Goal: Task Accomplishment & Management: Manage account settings

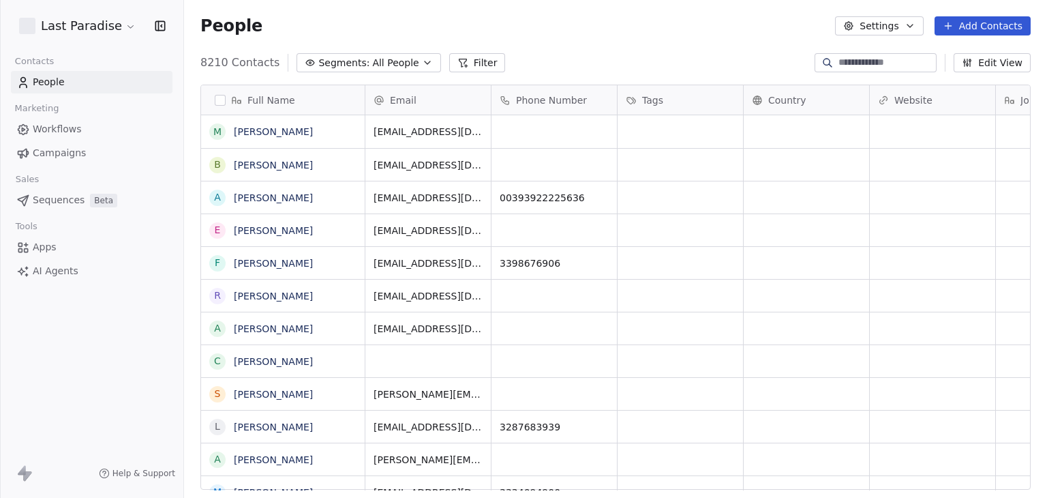
scroll to position [427, 852]
click at [58, 23] on html "Last Paradise Contacts People Marketing Workflows Campaigns Sales Sequences Bet…" at bounding box center [523, 249] width 1047 height 498
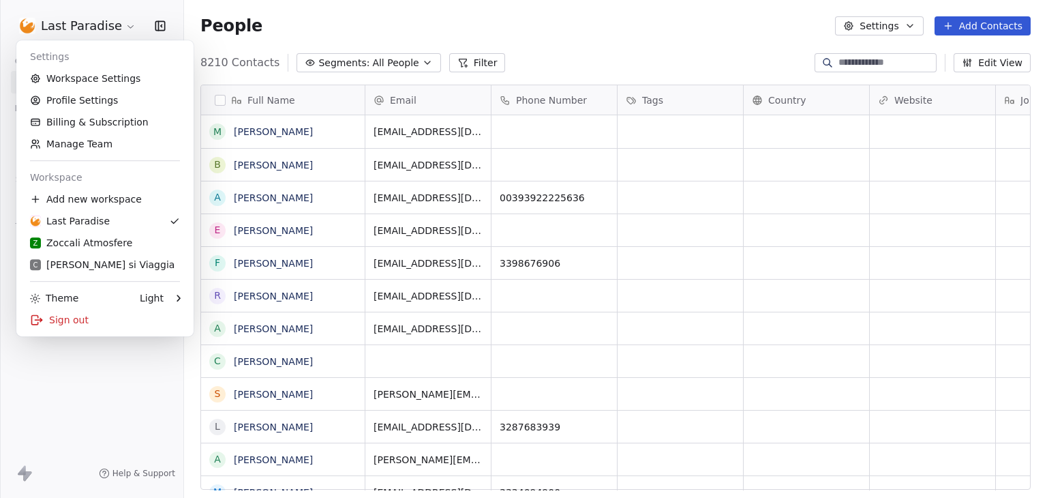
click at [77, 363] on html "Last Paradise Contacts People Marketing Workflows Campaigns Sales Sequences Bet…" at bounding box center [523, 249] width 1047 height 498
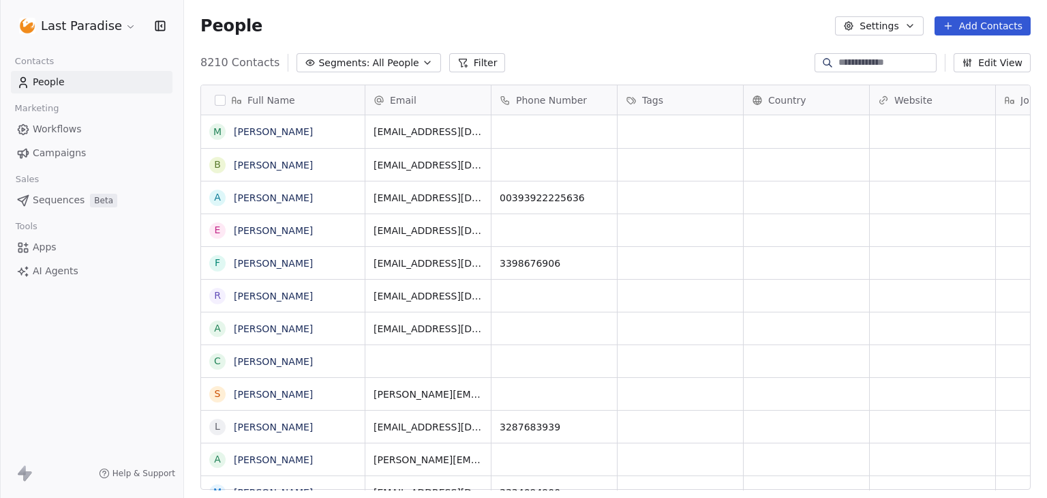
click at [80, 132] on link "Workflows" at bounding box center [92, 129] width 162 height 23
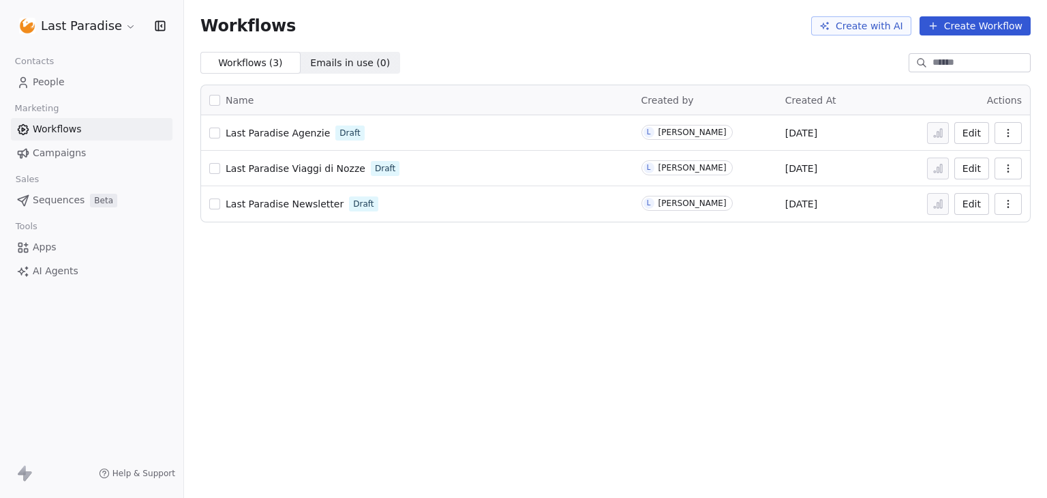
click at [565, 271] on div "Workflows Create with AI Create Workflow Workflows ( 3 ) Workflows ( 3 ) Emails…" at bounding box center [615, 249] width 863 height 498
click at [79, 158] on span "Campaigns" at bounding box center [59, 153] width 53 height 14
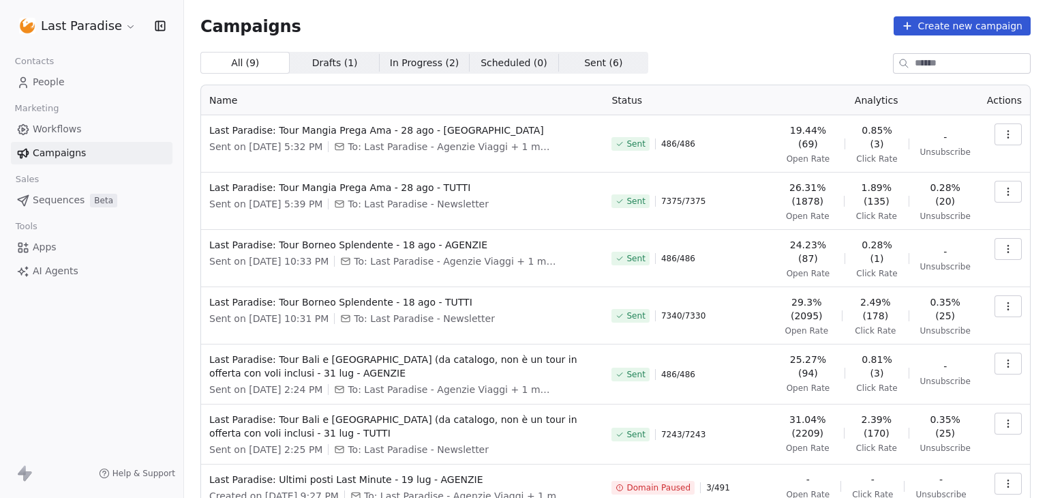
click at [39, 250] on span "Apps" at bounding box center [45, 247] width 24 height 14
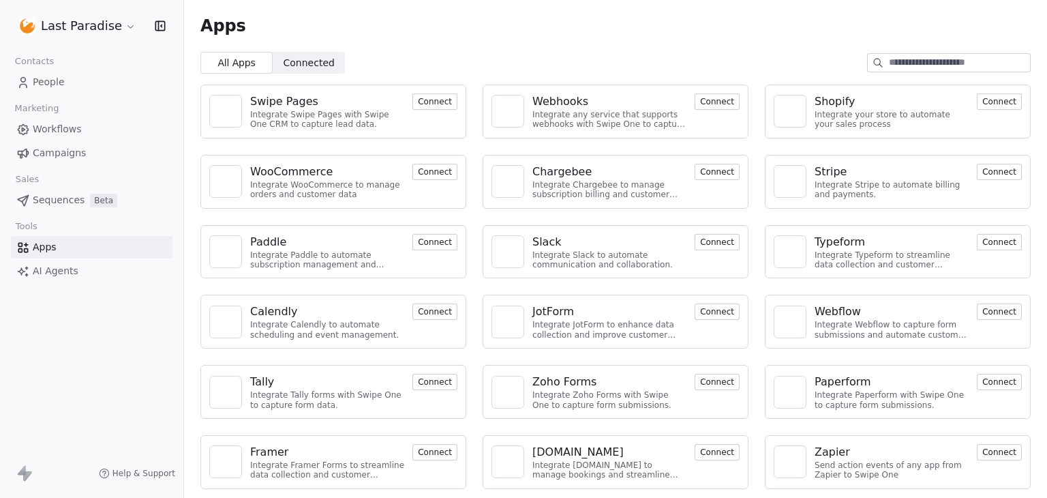
click at [310, 66] on span "Connected" at bounding box center [309, 63] width 51 height 14
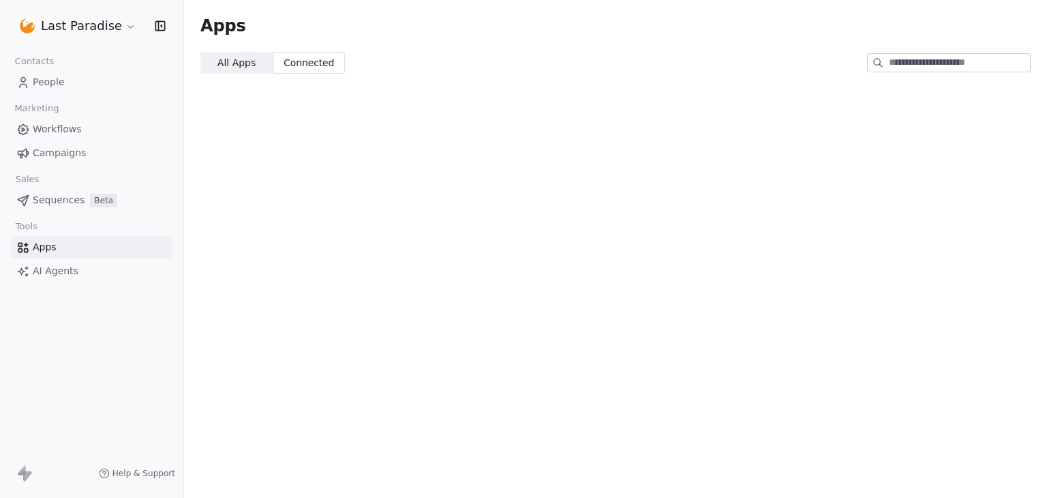
click at [205, 60] on span "All Apps All Apps" at bounding box center [236, 63] width 72 height 22
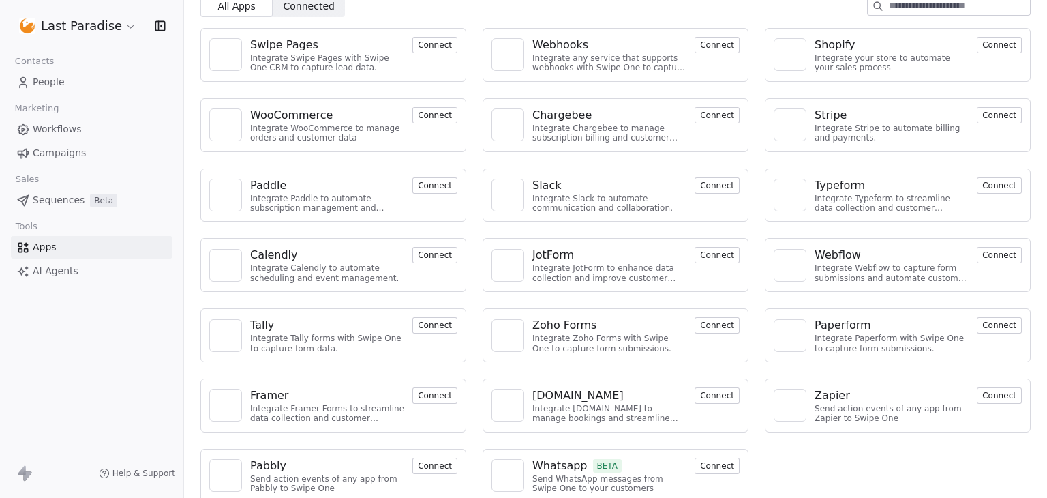
scroll to position [70, 0]
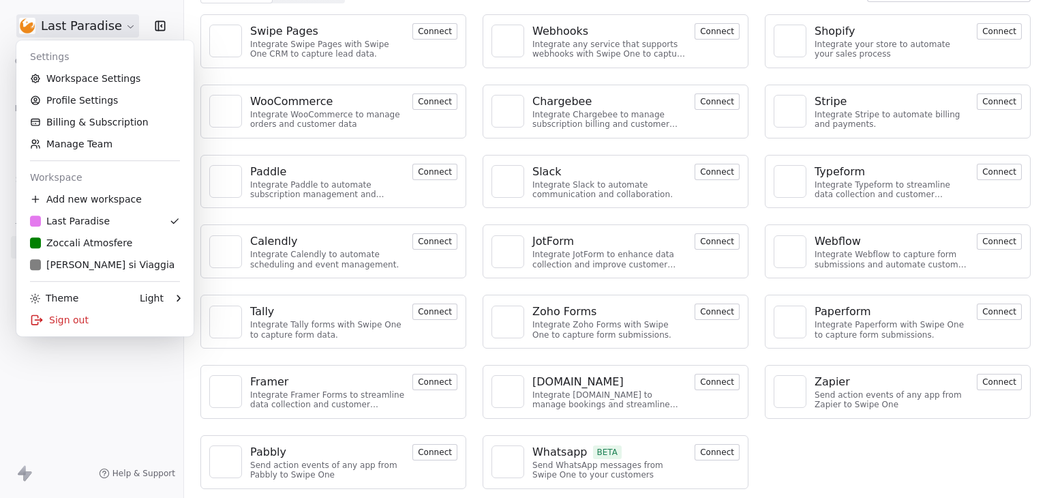
click at [59, 20] on html "Last Paradise Contacts People Marketing Workflows Campaigns Sales Sequences Bet…" at bounding box center [523, 249] width 1047 height 498
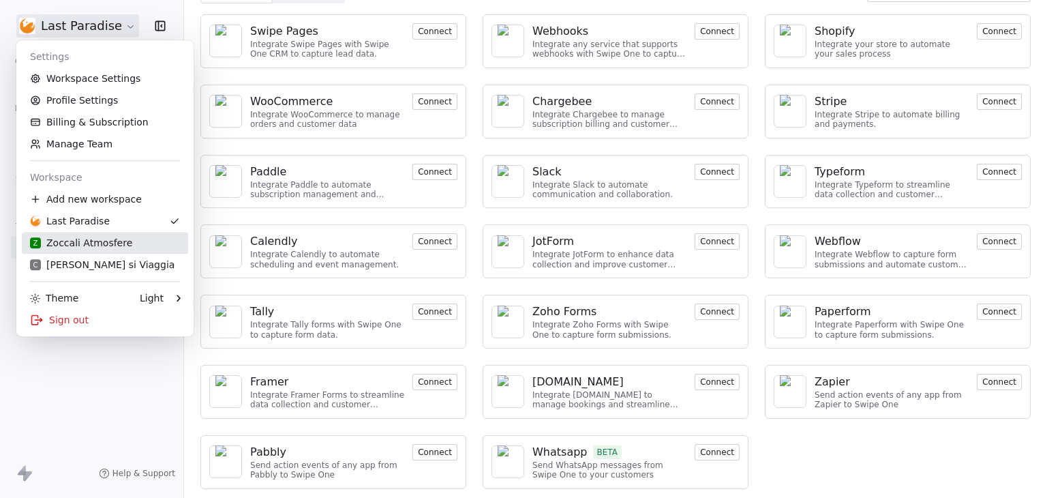
click at [97, 247] on div "Z Zoccali Atmosfere" at bounding box center [81, 243] width 102 height 14
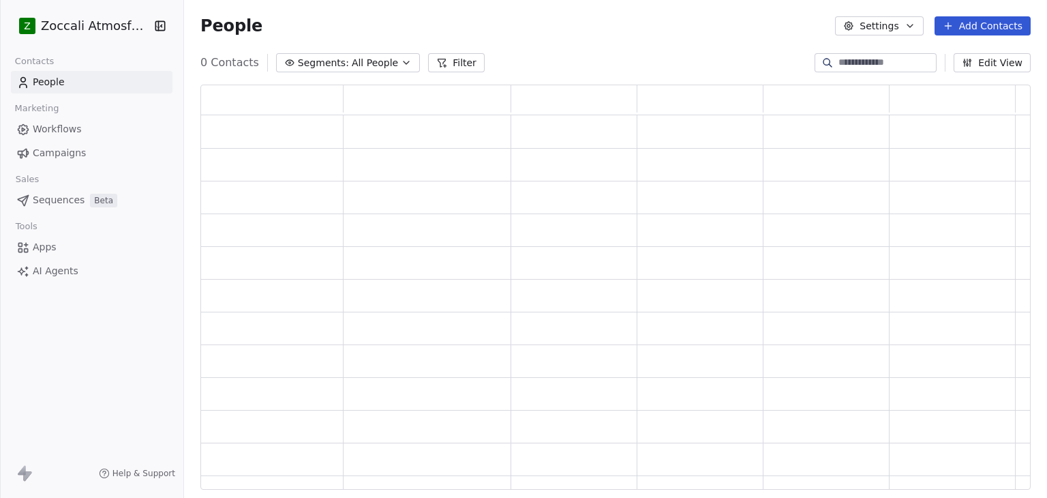
scroll to position [394, 820]
click at [97, 247] on link "Apps" at bounding box center [92, 247] width 162 height 23
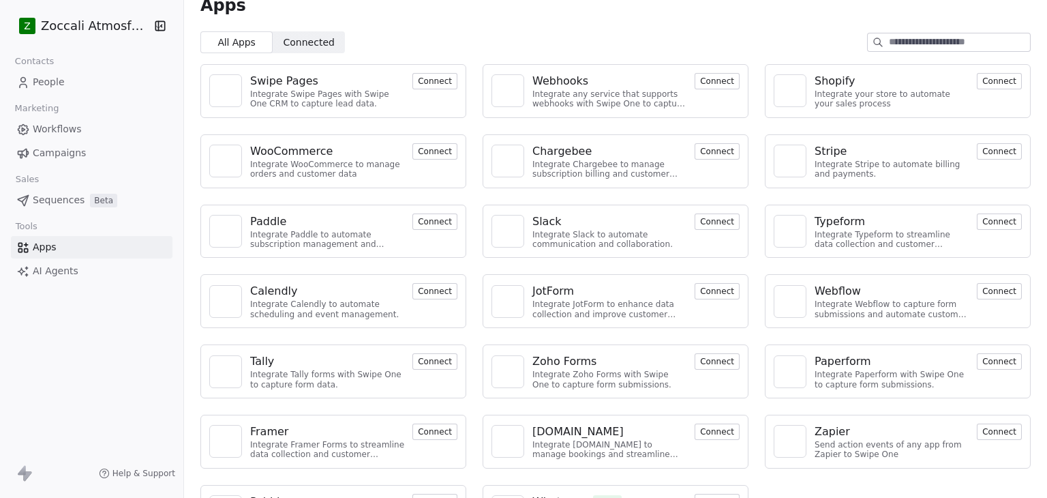
scroll to position [70, 0]
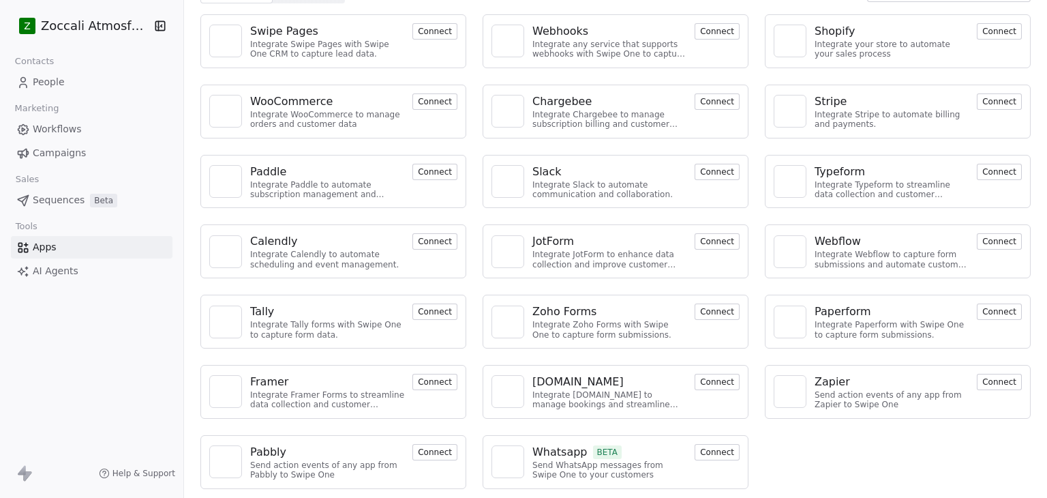
click at [115, 28] on html "Z Zoccali Atmosfere Contacts People Marketing Workflows Campaigns Sales Sequenc…" at bounding box center [523, 249] width 1047 height 498
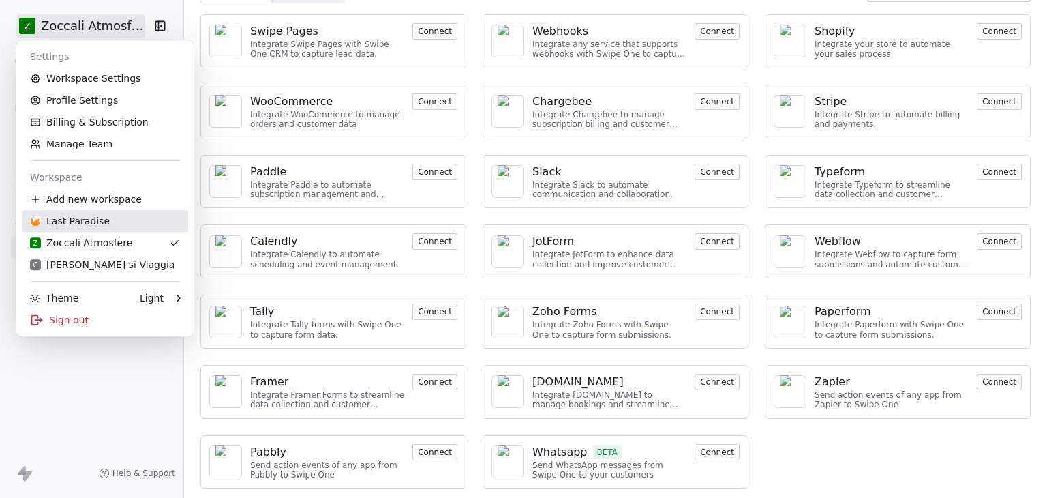
click at [74, 221] on div "Last Paradise" at bounding box center [70, 221] width 80 height 14
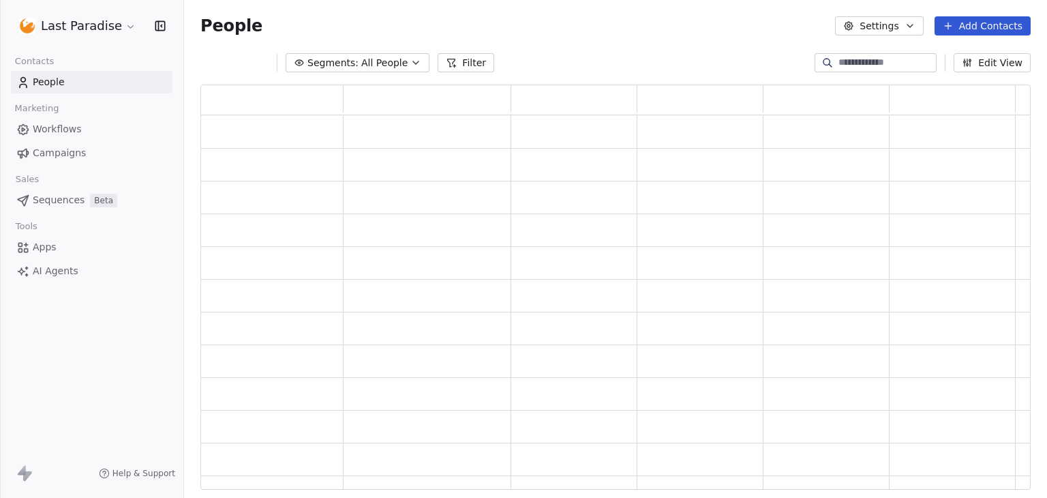
scroll to position [394, 820]
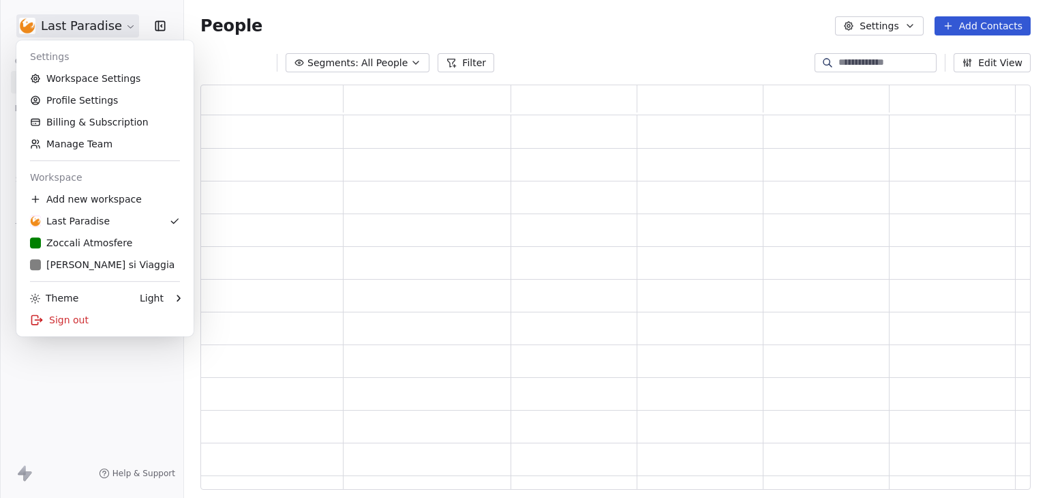
click at [88, 31] on html "Last Paradise Contacts People Marketing Workflows Campaigns Sales Sequences Bet…" at bounding box center [523, 249] width 1047 height 498
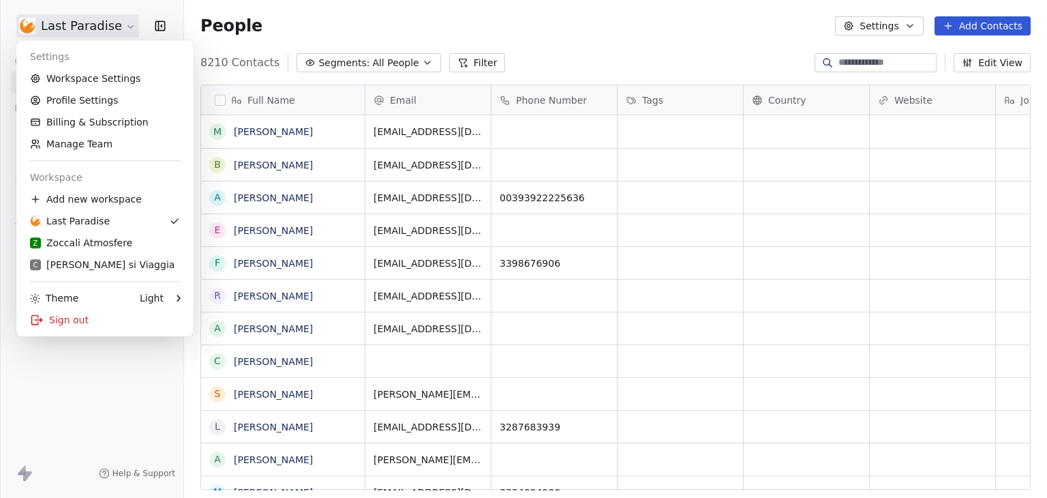
scroll to position [427, 852]
click at [92, 72] on link "Workspace Settings" at bounding box center [105, 79] width 166 height 22
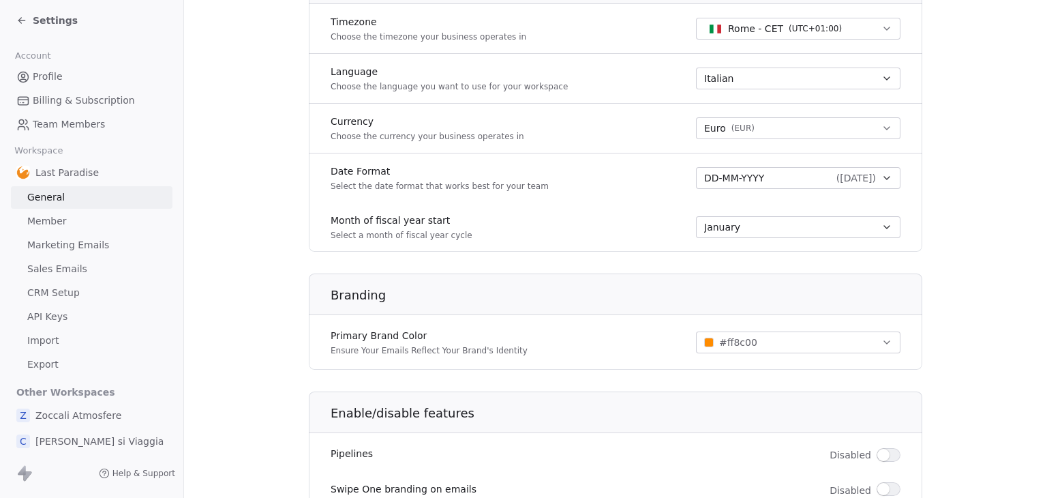
click at [100, 248] on span "Marketing Emails" at bounding box center [68, 245] width 82 height 14
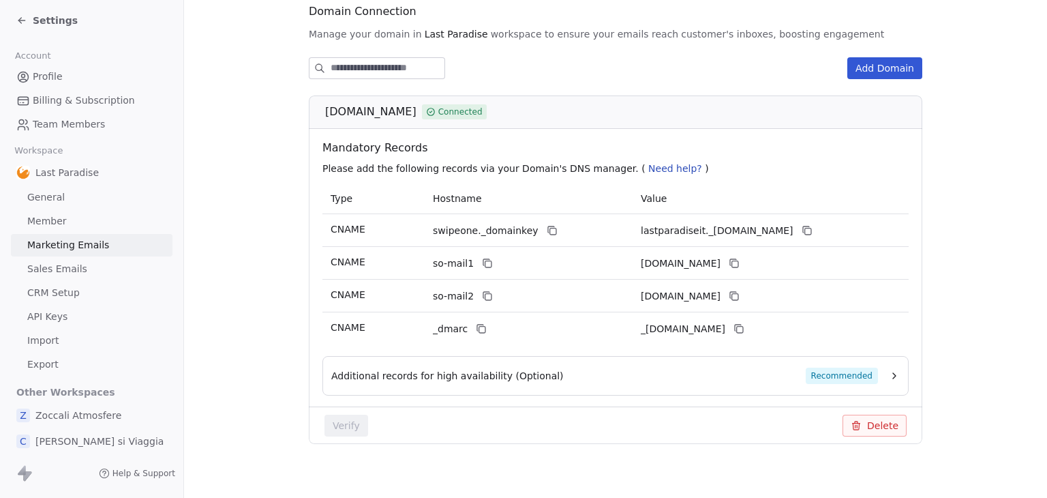
click at [76, 290] on span "CRM Setup" at bounding box center [53, 293] width 53 height 14
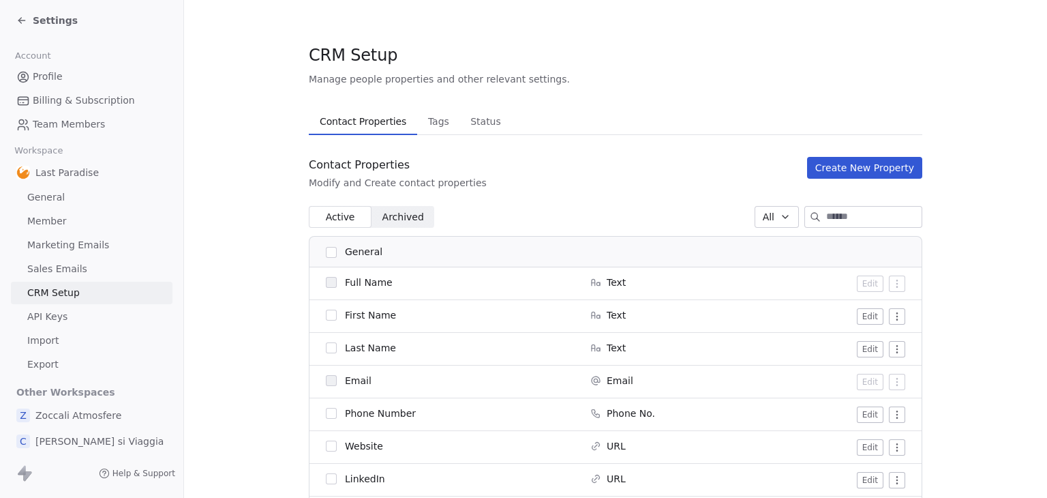
click at [59, 318] on span "API Keys" at bounding box center [47, 317] width 40 height 14
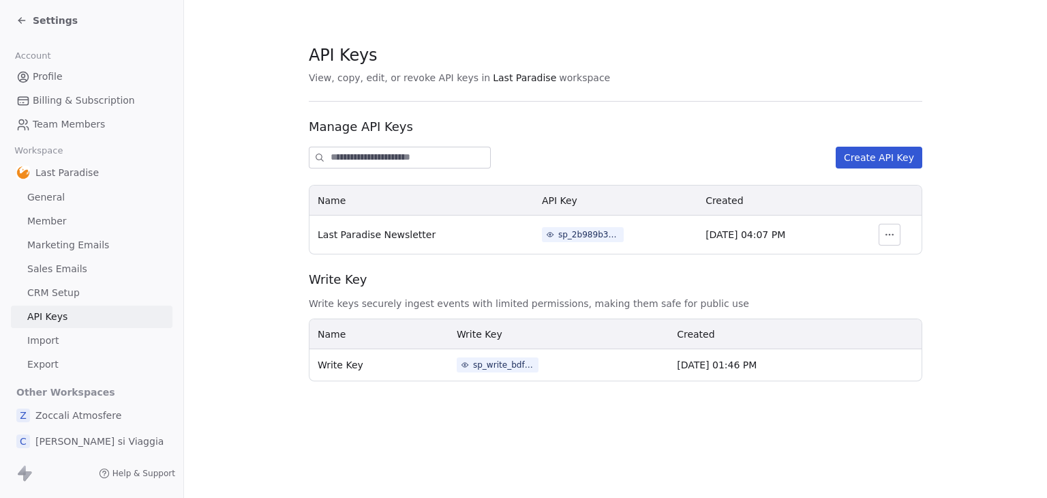
click at [66, 267] on span "Sales Emails" at bounding box center [57, 269] width 60 height 14
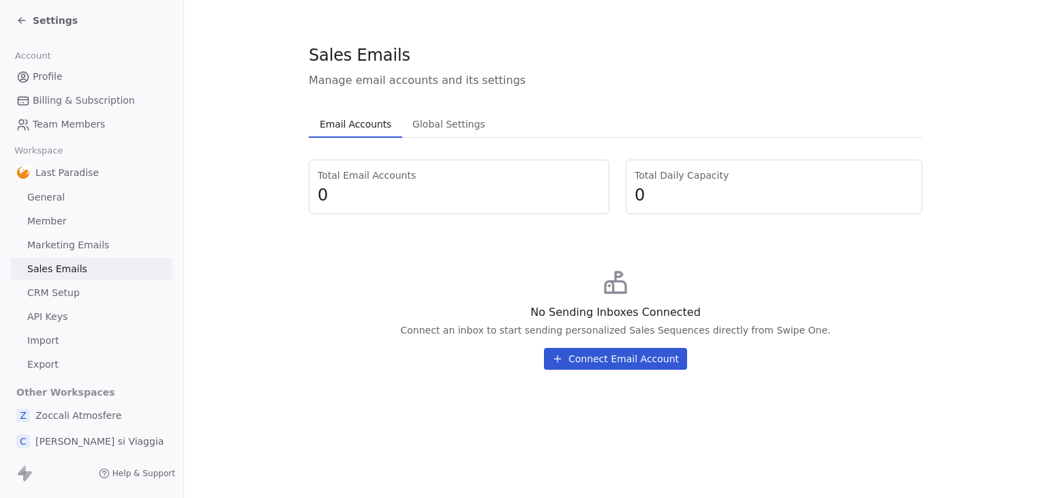
click at [61, 298] on span "CRM Setup" at bounding box center [53, 293] width 53 height 14
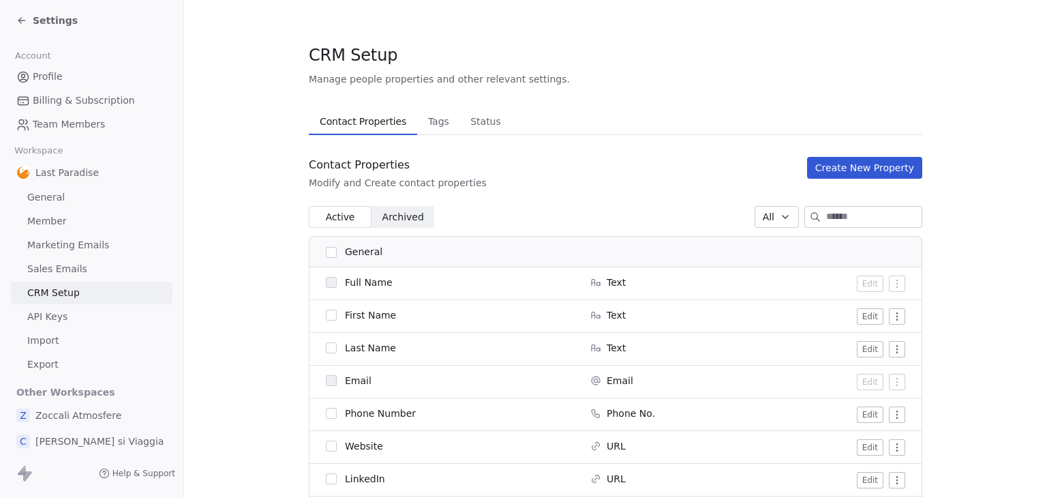
click at [57, 198] on span "General" at bounding box center [46, 197] width 38 height 14
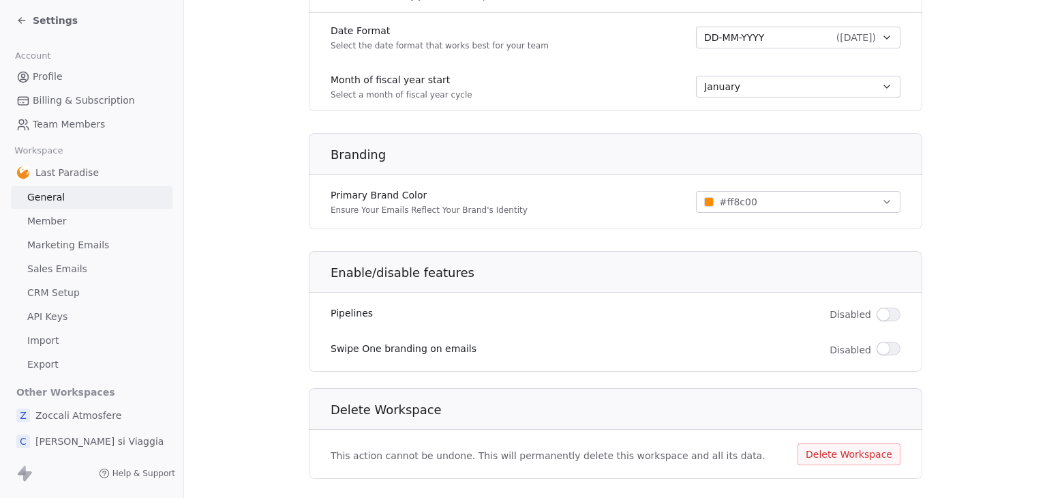
scroll to position [777, 0]
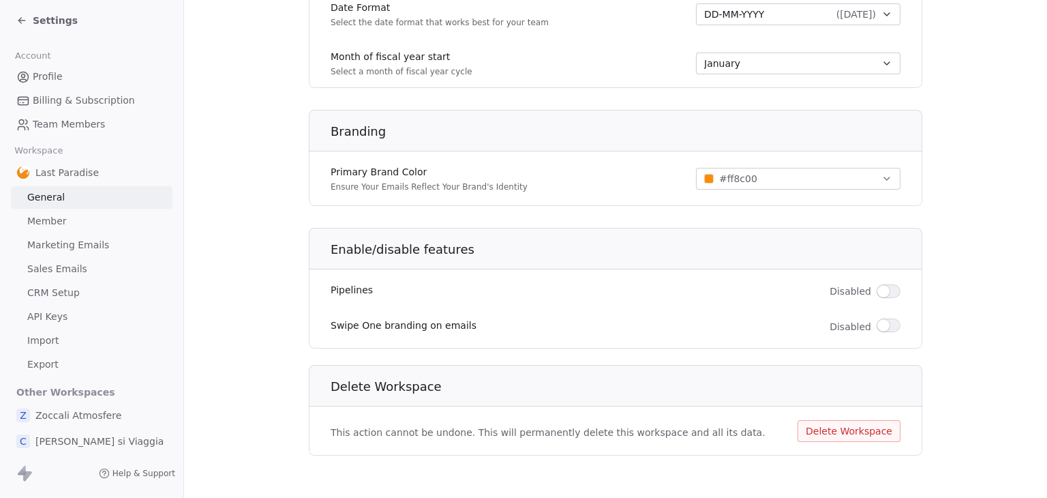
click at [78, 223] on link "Member" at bounding box center [92, 221] width 162 height 23
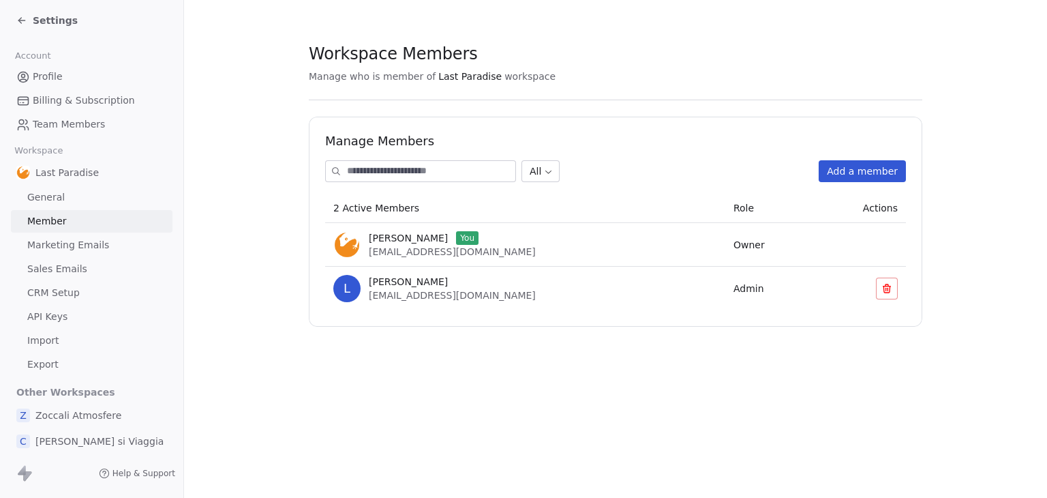
click at [76, 245] on span "Marketing Emails" at bounding box center [68, 245] width 82 height 14
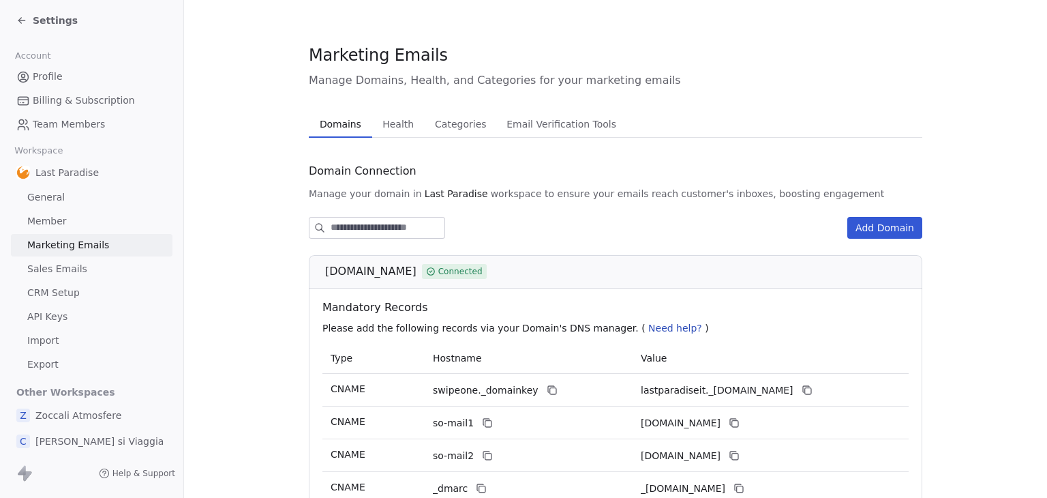
click at [478, 132] on button "Categories Categories" at bounding box center [461, 123] width 72 height 27
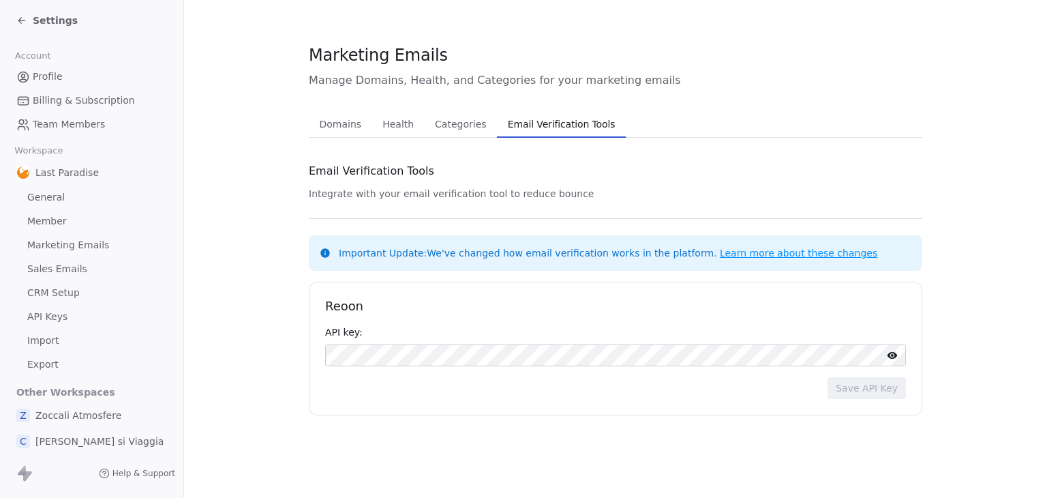
click at [531, 132] on span "Email Verification Tools" at bounding box center [562, 124] width 119 height 19
drag, startPoint x: 55, startPoint y: 29, endPoint x: 57, endPoint y: 21, distance: 8.0
click at [55, 29] on div "Settings" at bounding box center [94, 20] width 156 height 19
click at [59, 20] on span "Settings" at bounding box center [55, 21] width 45 height 14
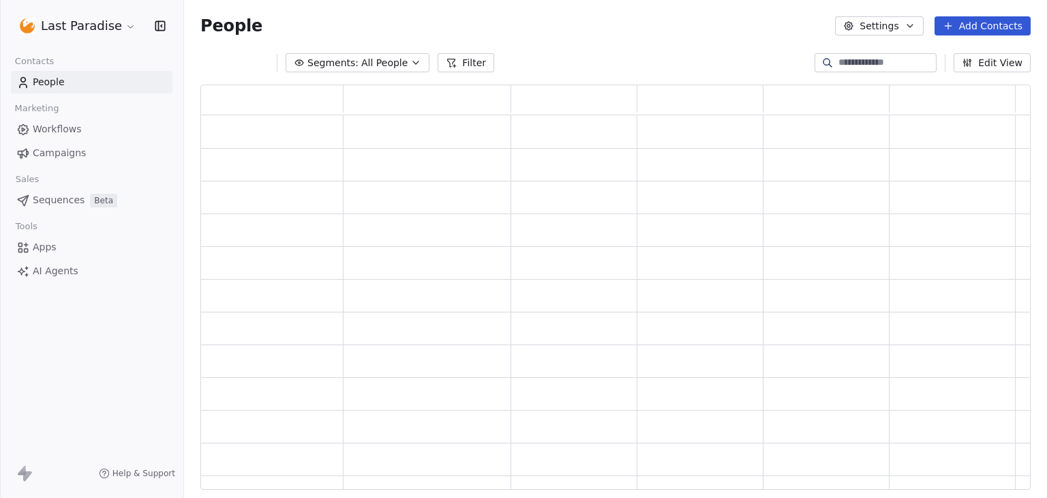
scroll to position [394, 820]
click at [61, 29] on html "Last Paradise Contacts People Marketing Workflows Campaigns Sales Sequences Bet…" at bounding box center [523, 249] width 1047 height 498
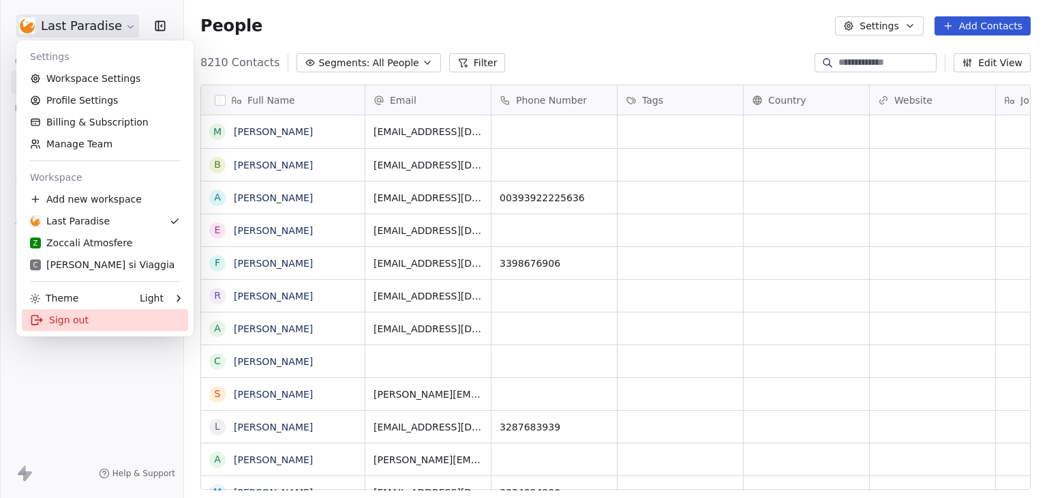
click at [60, 323] on div "Sign out" at bounding box center [105, 320] width 166 height 22
